Goal: Task Accomplishment & Management: Use online tool/utility

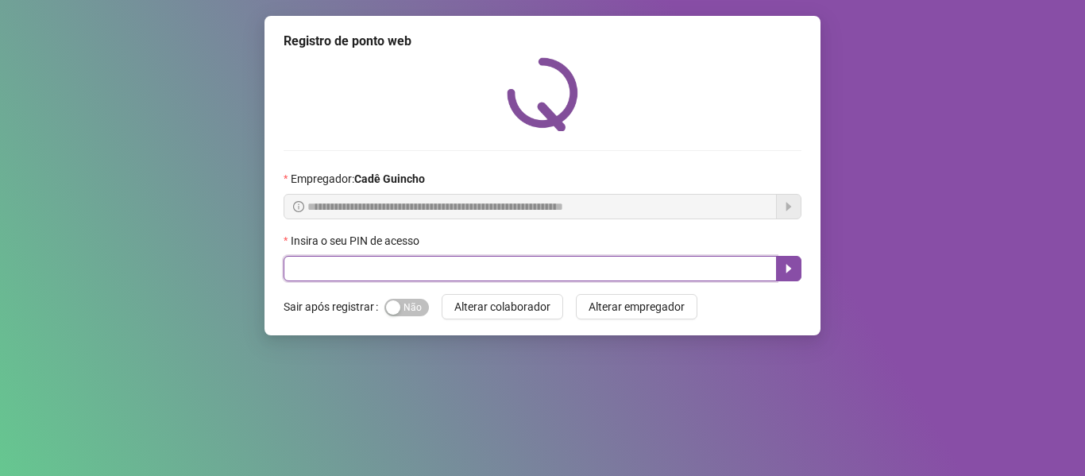
click at [504, 276] on input "text" at bounding box center [530, 268] width 493 height 25
type input "*****"
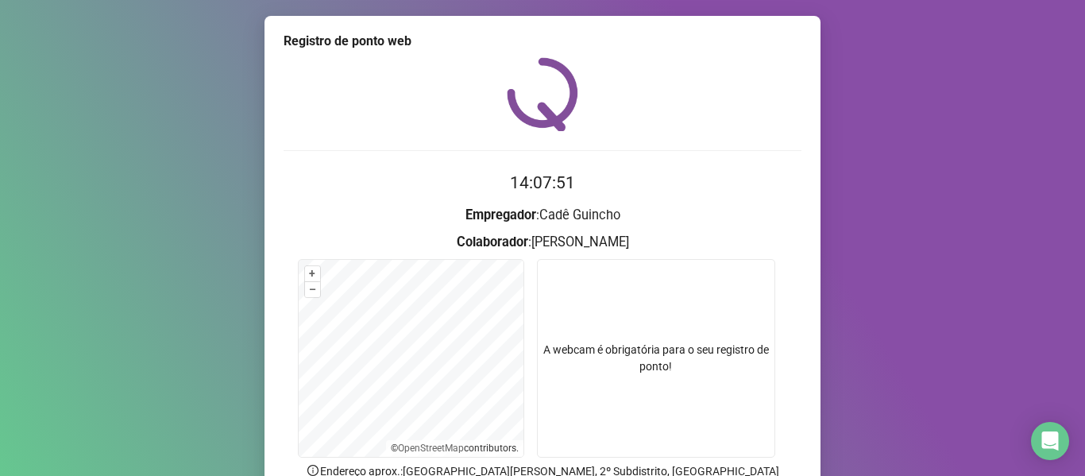
scroll to position [145, 0]
